Goal: Obtain resource: Download file/media

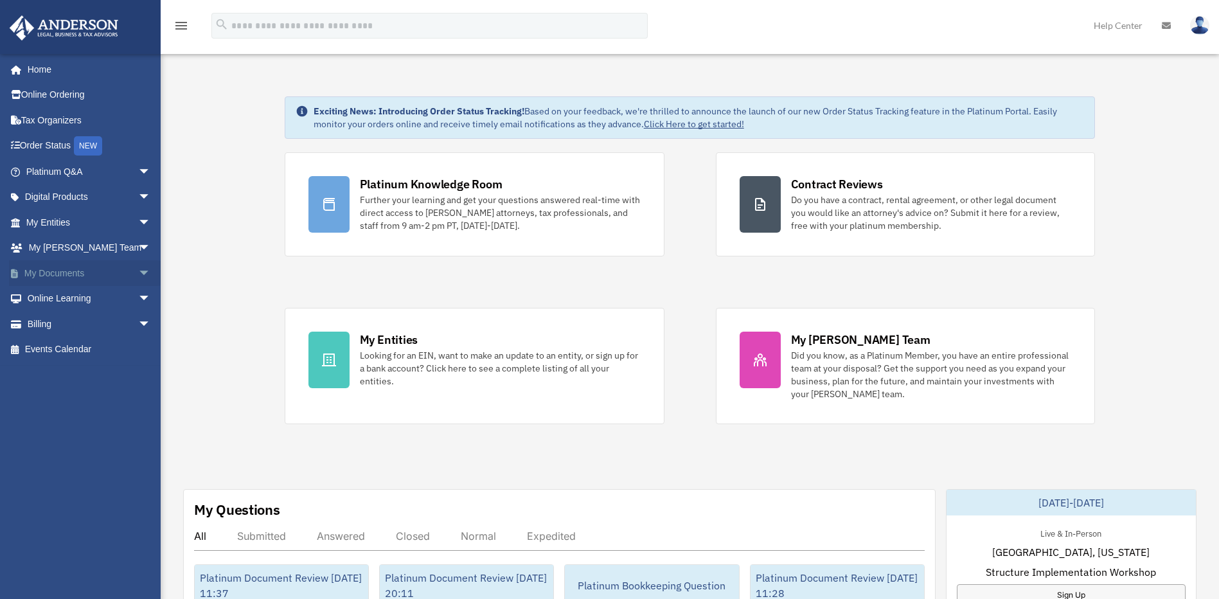
click at [138, 273] on span "arrow_drop_down" at bounding box center [151, 273] width 26 height 26
click at [109, 303] on link "Box" at bounding box center [94, 299] width 152 height 26
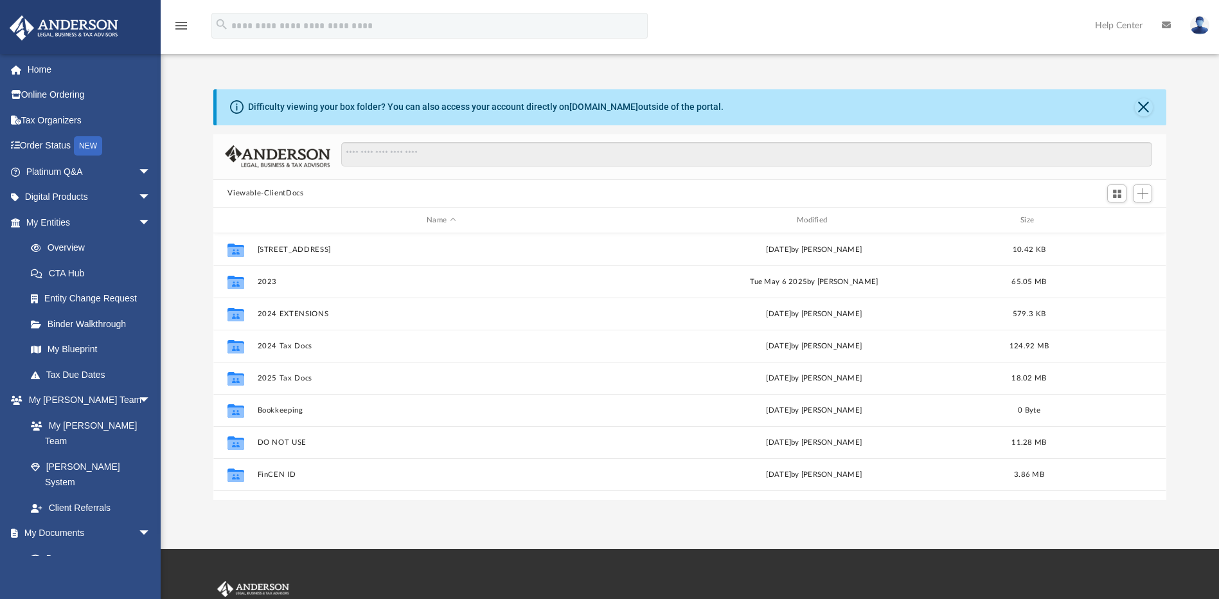
scroll to position [283, 943]
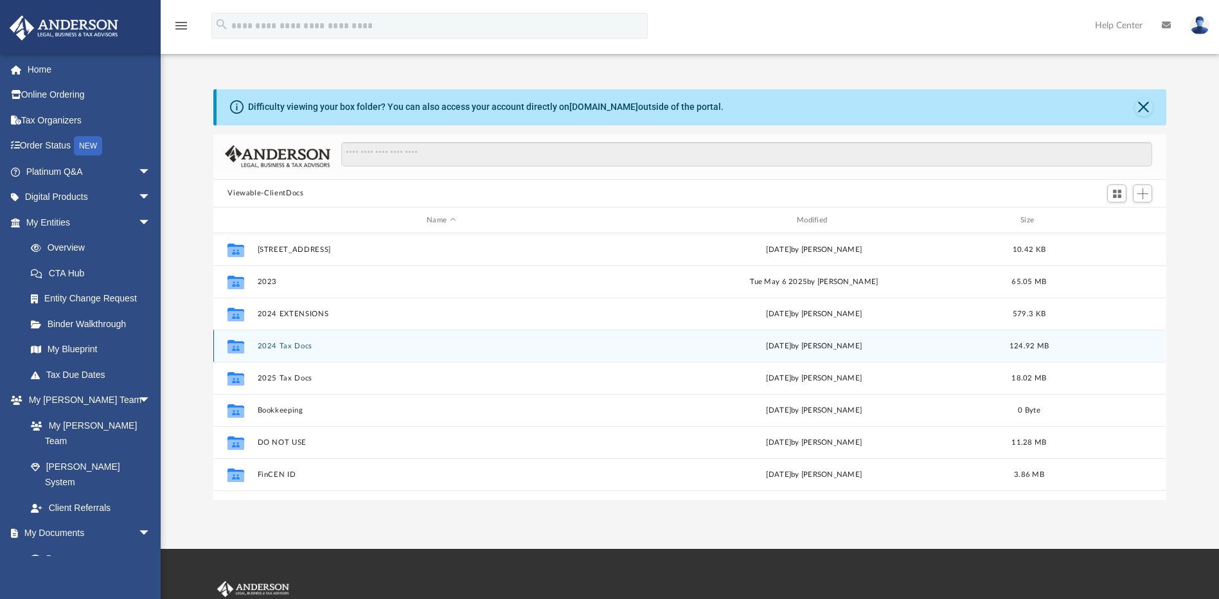
click at [285, 346] on button "2024 Tax Docs" at bounding box center [441, 346] width 367 height 8
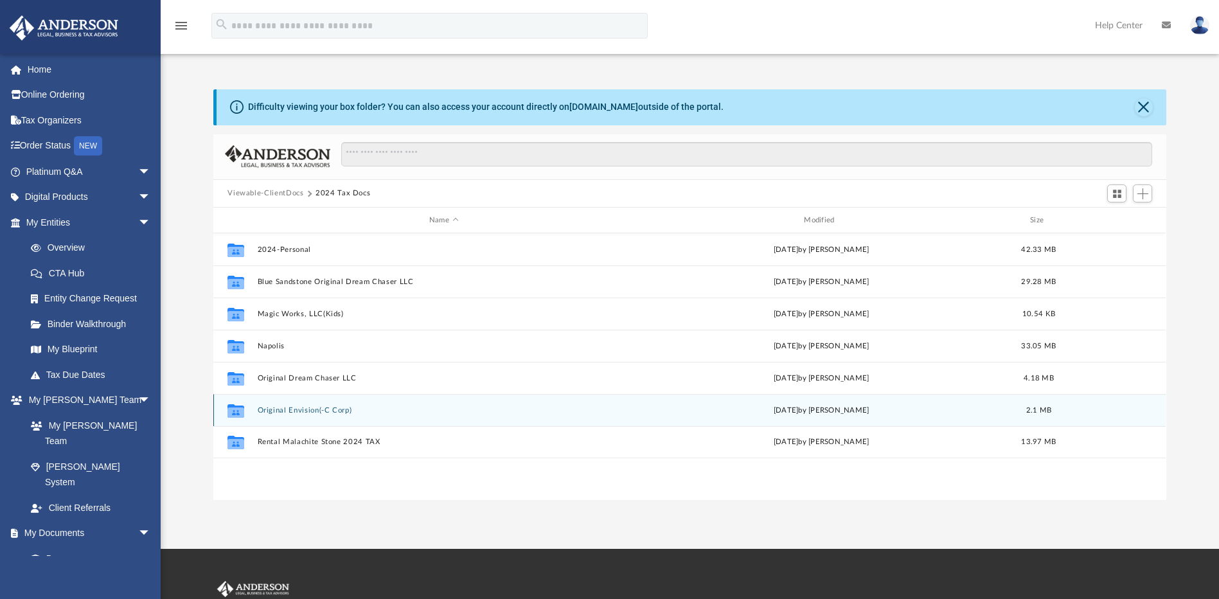
click at [301, 406] on button "Original Envision(-C Corp)" at bounding box center [444, 410] width 372 height 8
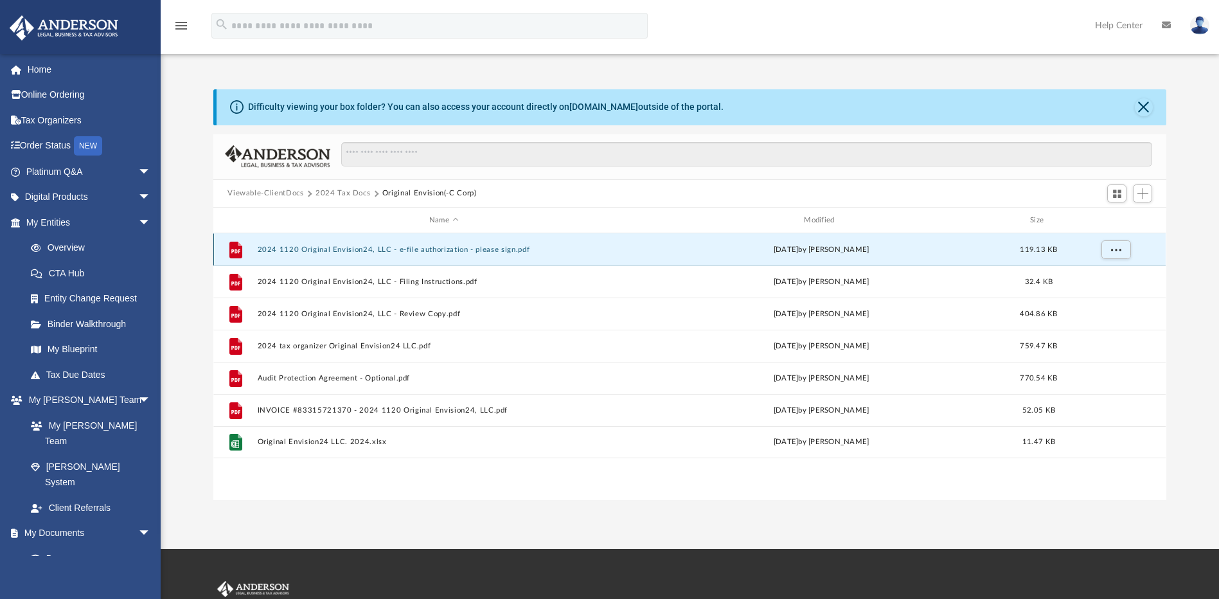
click at [407, 249] on button "2024 1120 Original Envision24, LLC - e-file authorization - please sign.pdf" at bounding box center [444, 249] width 372 height 8
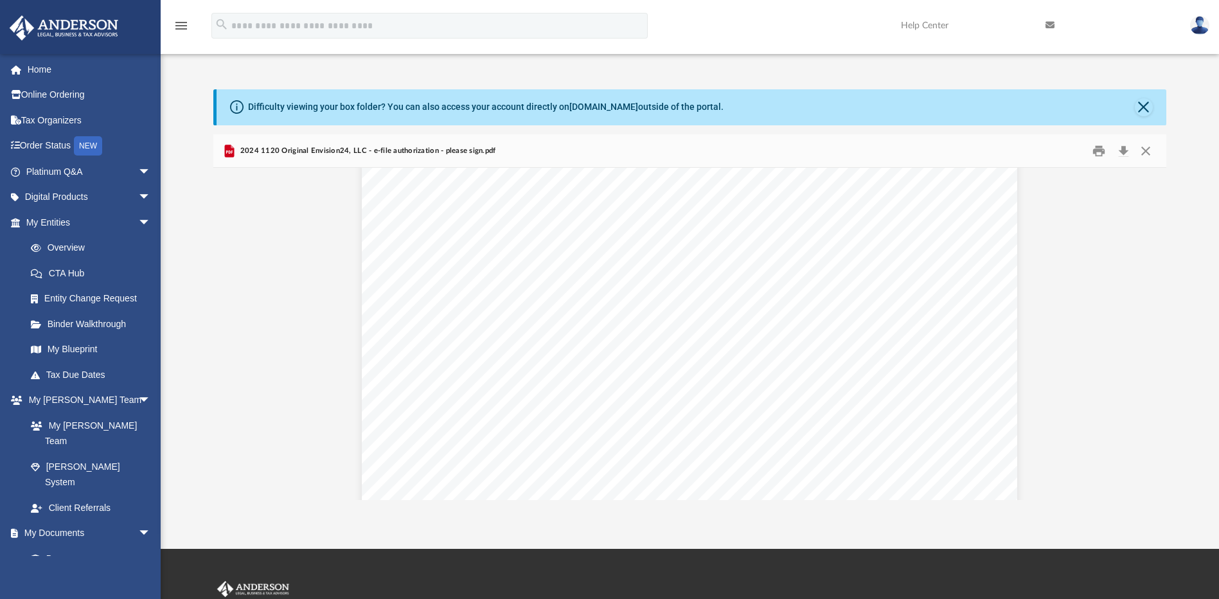
scroll to position [0, 0]
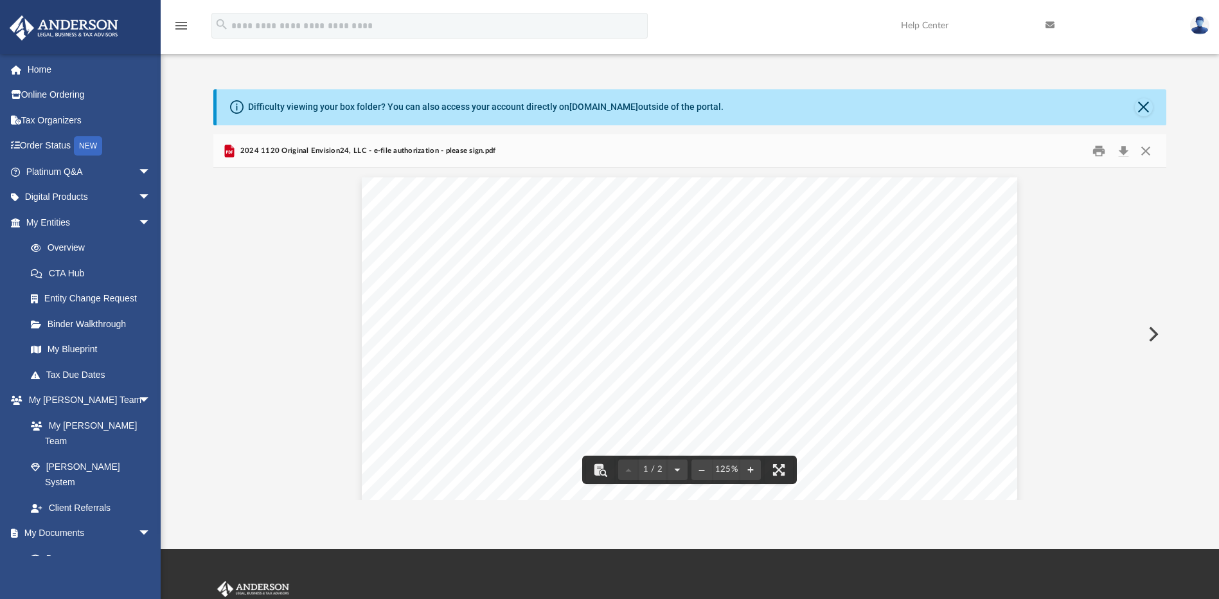
click at [1150, 333] on button "Preview" at bounding box center [1152, 334] width 28 height 36
click at [1150, 330] on button "Preview" at bounding box center [1152, 334] width 28 height 36
click at [1152, 333] on button "Preview" at bounding box center [1152, 334] width 28 height 36
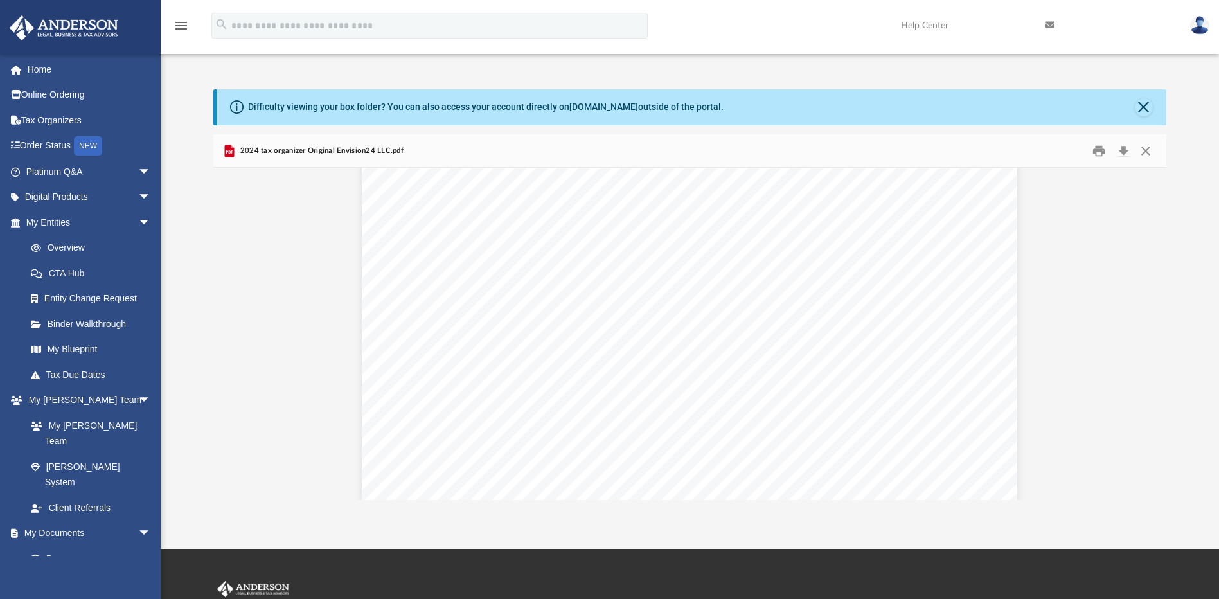
scroll to position [15277, 0]
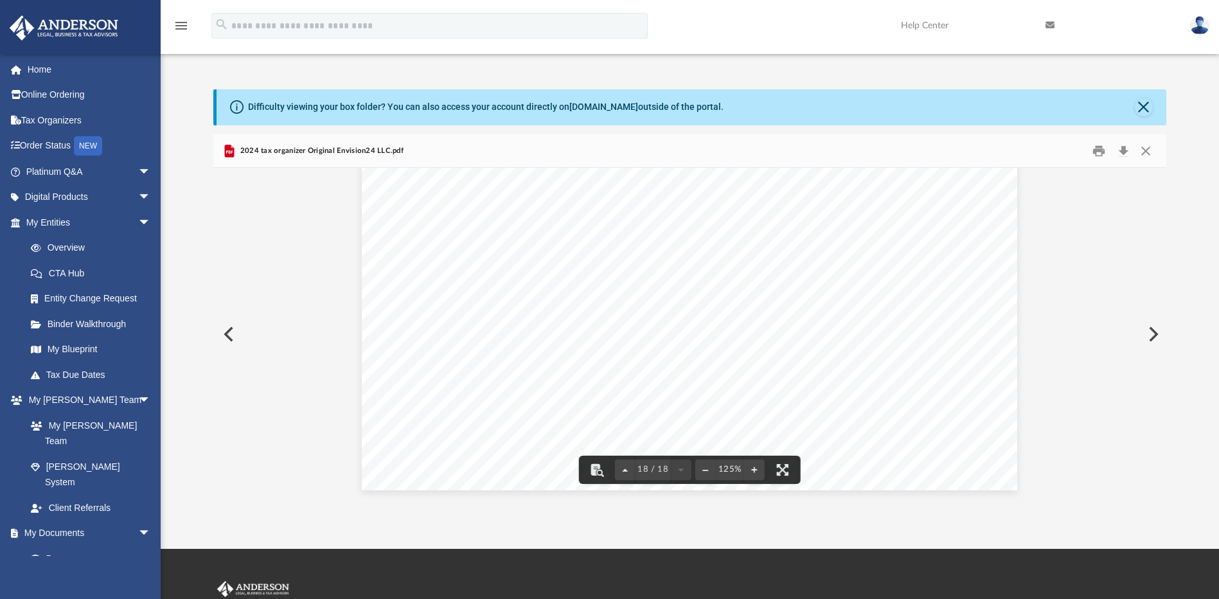
click at [1159, 336] on button "Preview" at bounding box center [1152, 334] width 28 height 36
click at [1149, 334] on button "Preview" at bounding box center [1152, 334] width 28 height 36
click at [1153, 337] on button "Preview" at bounding box center [1152, 334] width 28 height 36
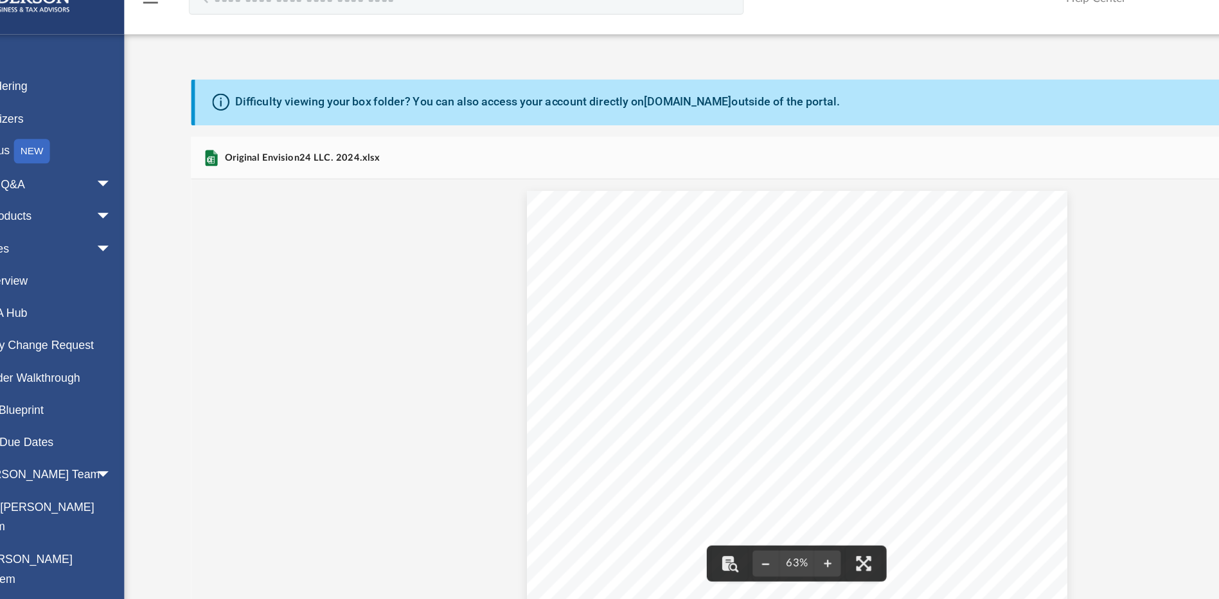
scroll to position [0, 0]
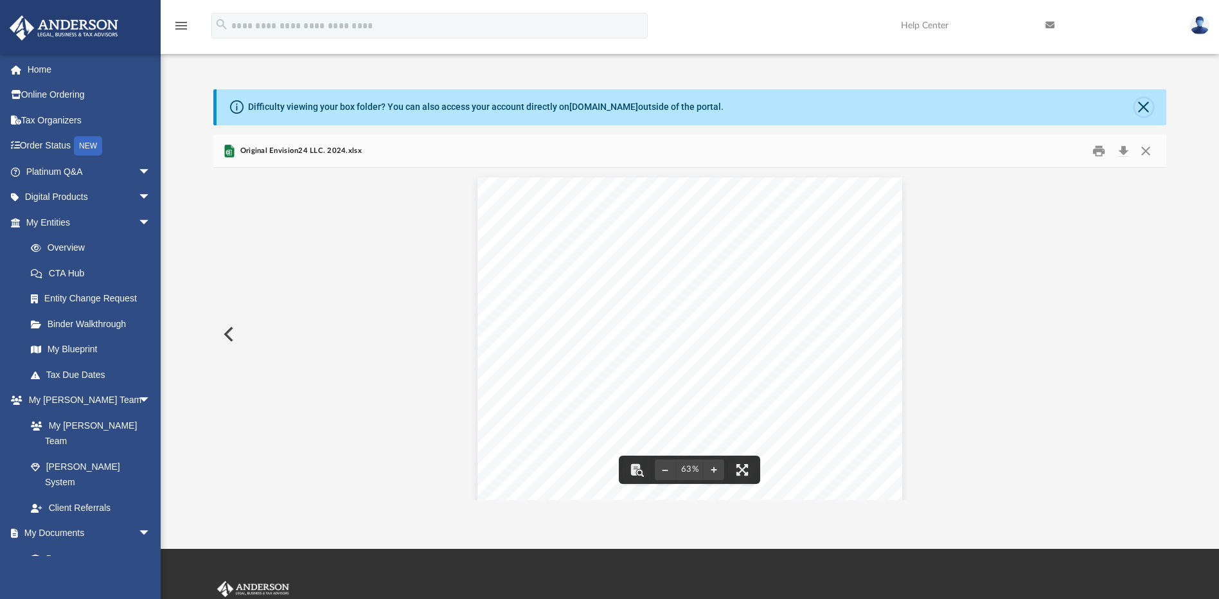
click at [1140, 106] on button "Close" at bounding box center [1143, 107] width 18 height 18
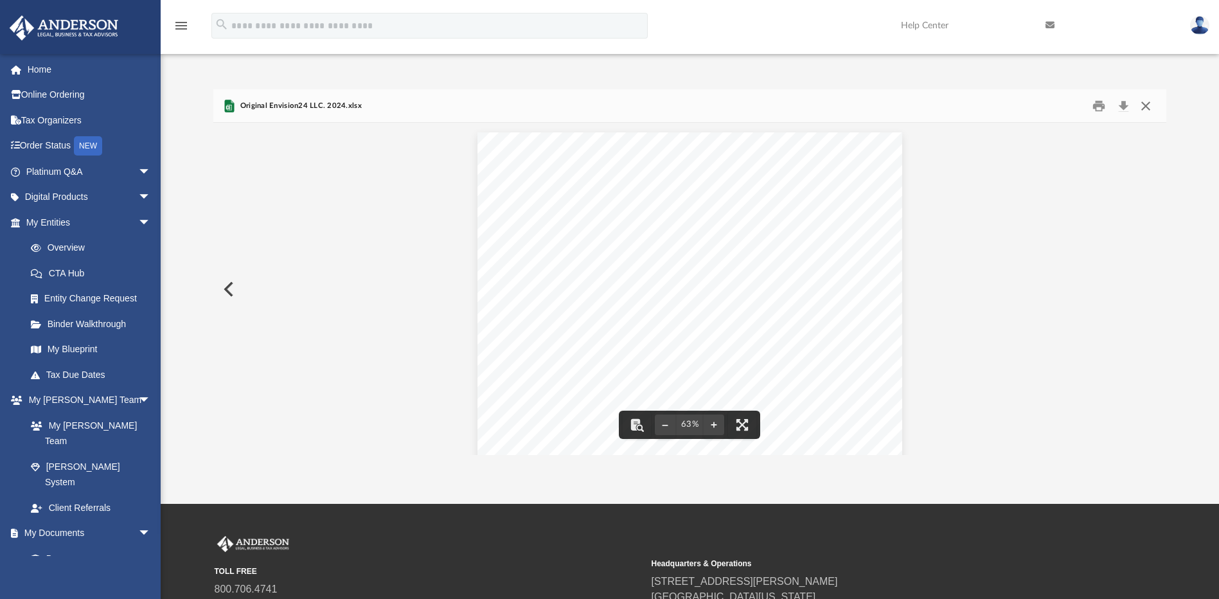
click at [1152, 105] on button "Close" at bounding box center [1145, 106] width 23 height 20
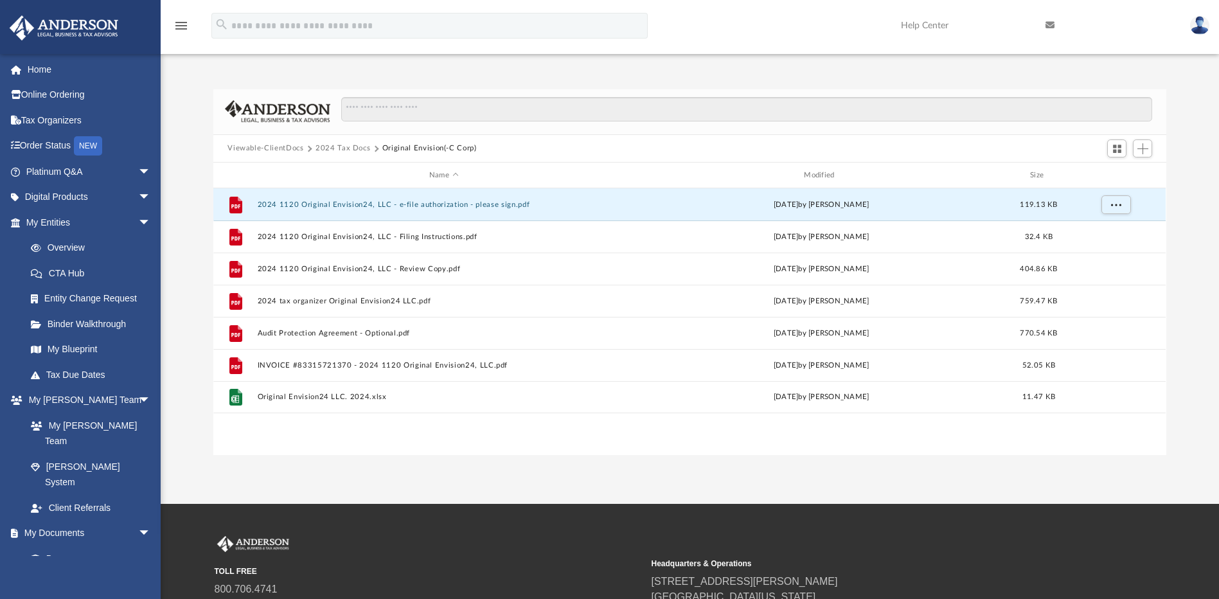
click at [1197, 25] on img at bounding box center [1199, 25] width 19 height 19
click at [975, 120] on link "Logout" at bounding box center [1006, 112] width 128 height 26
